Goal: Task Accomplishment & Management: Manage account settings

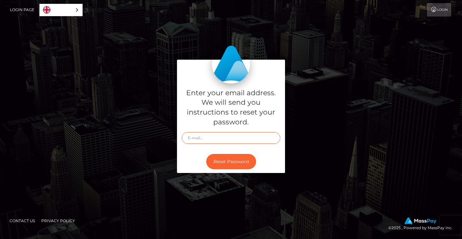
click at [246, 139] on input "text" at bounding box center [231, 138] width 99 height 12
type input "[EMAIL_ADDRESS][DOMAIN_NAME]"
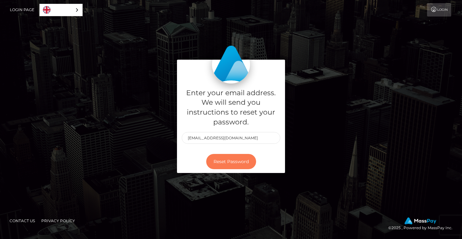
click at [239, 163] on button "Reset Password" at bounding box center [231, 162] width 50 height 16
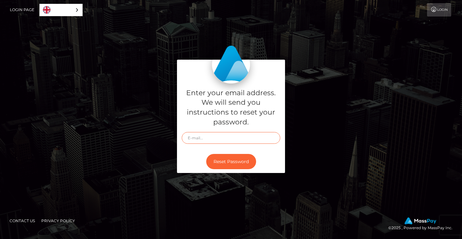
click at [262, 139] on input "text" at bounding box center [231, 138] width 99 height 12
type input "valrodrigezbuisines@gmail.com"
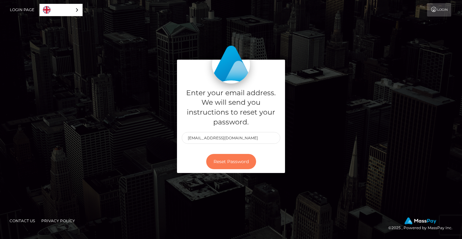
click at [244, 161] on button "Reset Password" at bounding box center [231, 162] width 50 height 16
